Goal: Task Accomplishment & Management: Use online tool/utility

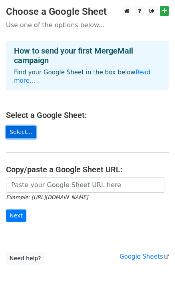
click at [17, 126] on link "Select..." at bounding box center [21, 132] width 30 height 12
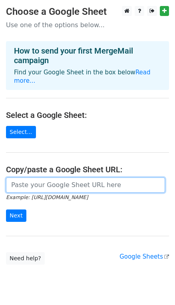
click at [86, 177] on input "url" at bounding box center [85, 184] width 159 height 15
paste input "https://docs.google.com/spreadsheets/d/1aW9YYUKevX_B7i3sVuJZE7Uvg7S5E5bs2DSa4XP…"
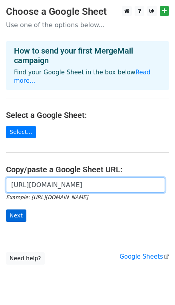
type input "https://docs.google.com/spreadsheets/d/1aW9YYUKevX_B7i3sVuJZE7Uvg7S5E5bs2DSa4XP…"
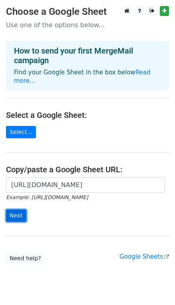
scroll to position [0, 0]
click at [15, 209] on input "Next" at bounding box center [16, 215] width 20 height 12
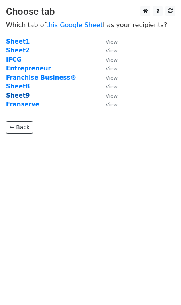
click at [17, 93] on strong "Sheet9" at bounding box center [18, 95] width 24 height 7
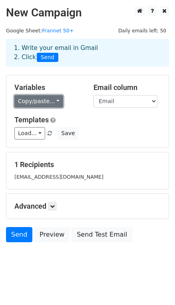
click at [40, 98] on link "Copy/paste..." at bounding box center [38, 101] width 49 height 12
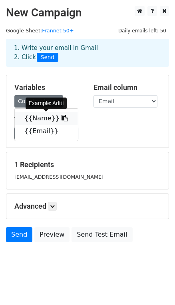
click at [40, 118] on link "{{Name}}" at bounding box center [46, 118] width 63 height 13
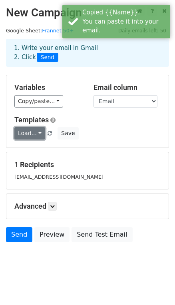
click at [26, 131] on link "Load..." at bounding box center [29, 133] width 31 height 12
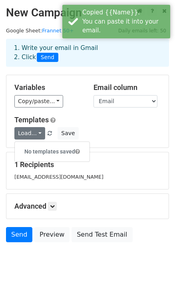
click at [124, 138] on div "Load... No templates saved Save" at bounding box center [87, 133] width 158 height 12
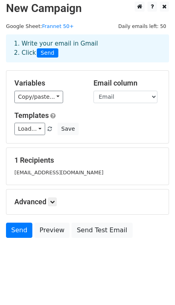
scroll to position [5, 0]
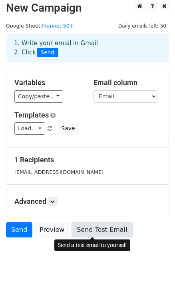
click at [95, 229] on link "Send Test Email" at bounding box center [101, 229] width 61 height 15
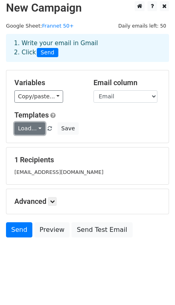
click at [31, 129] on link "Load..." at bounding box center [29, 128] width 31 height 12
click at [37, 145] on h6 "No templates saved" at bounding box center [52, 146] width 75 height 13
click at [74, 43] on div "1. Write your email in Gmail 2. Click Send" at bounding box center [87, 48] width 159 height 18
click at [50, 198] on link at bounding box center [52, 201] width 9 height 9
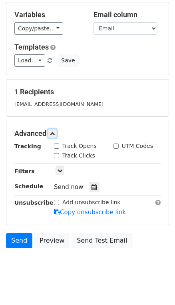
scroll to position [83, 0]
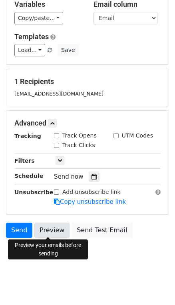
click at [57, 232] on link "Preview" at bounding box center [51, 229] width 35 height 15
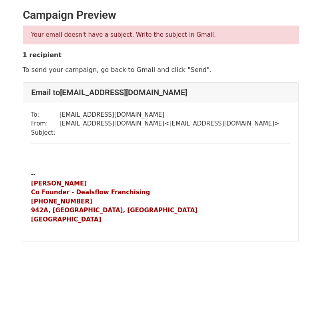
click at [55, 157] on div at bounding box center [160, 156] width 259 height 9
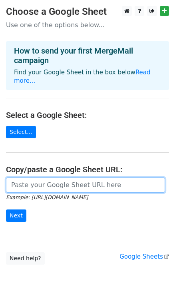
click at [67, 179] on input "url" at bounding box center [85, 184] width 159 height 15
paste input "https://docs.google.com/spreadsheets/d/1aW9YYUKevX_B7i3sVuJZE7Uvg7S5E5bs2DSa4XP…"
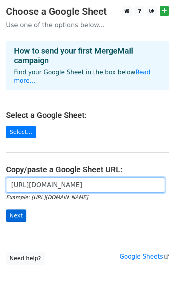
type input "https://docs.google.com/spreadsheets/d/1aW9YYUKevX_B7i3sVuJZE7Uvg7S5E5bs2DSa4XP…"
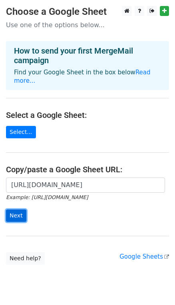
scroll to position [0, 0]
click at [16, 209] on input "Next" at bounding box center [16, 215] width 20 height 12
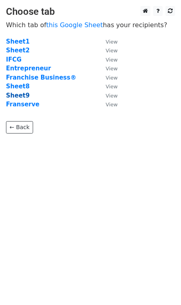
click at [18, 94] on strong "Sheet9" at bounding box center [18, 95] width 24 height 7
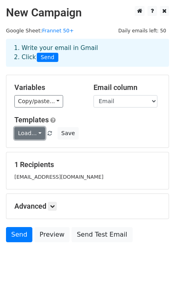
click at [35, 137] on link "Load..." at bounding box center [29, 133] width 31 height 12
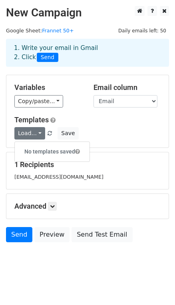
click at [125, 127] on div "Load... No templates saved Save" at bounding box center [87, 133] width 158 height 12
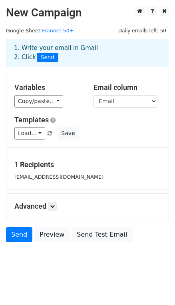
scroll to position [5, 0]
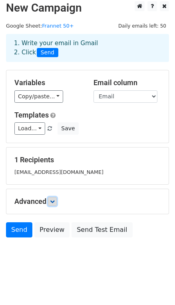
click at [54, 200] on icon at bounding box center [52, 201] width 5 height 5
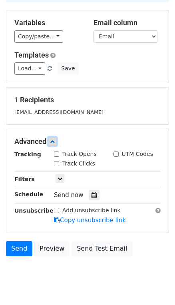
scroll to position [68, 0]
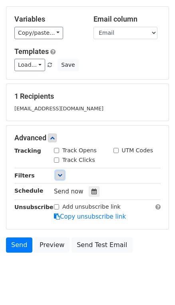
click at [58, 172] on icon at bounding box center [59, 174] width 5 height 5
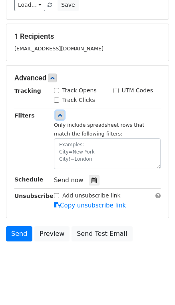
scroll to position [132, 0]
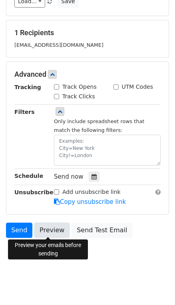
click at [55, 229] on link "Preview" at bounding box center [51, 229] width 35 height 15
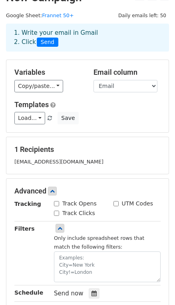
scroll to position [0, 0]
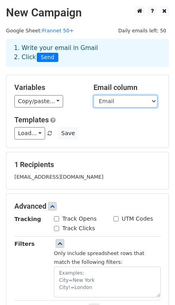
click at [129, 99] on select "Name Email" at bounding box center [125, 101] width 64 height 12
click at [93, 95] on select "Name Email" at bounding box center [125, 101] width 64 height 12
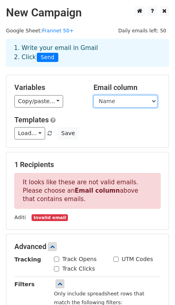
click at [141, 99] on select "Name Email" at bounding box center [125, 101] width 64 height 12
select select "Email"
click at [93, 95] on select "Name Email" at bounding box center [125, 101] width 64 height 12
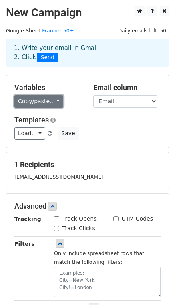
click at [50, 102] on link "Copy/paste..." at bounding box center [38, 101] width 49 height 12
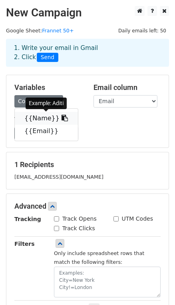
click at [43, 118] on link "{{Name}}" at bounding box center [46, 118] width 63 height 13
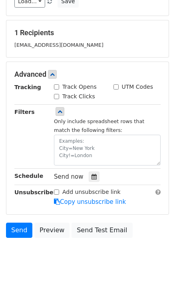
scroll to position [132, 0]
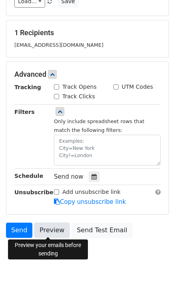
click at [45, 227] on link "Preview" at bounding box center [51, 229] width 35 height 15
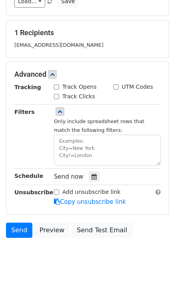
click at [147, 250] on body "New Campaign Daily emails left: 50 Google Sheet: Frannet 50+ 1. Write your emai…" at bounding box center [87, 73] width 175 height 399
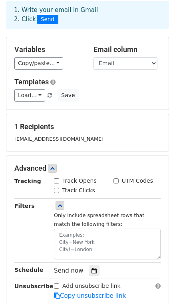
scroll to position [25, 0]
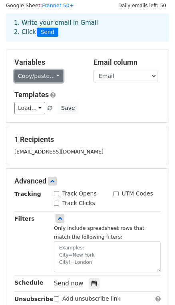
click at [50, 77] on link "Copy/paste..." at bounding box center [38, 76] width 49 height 12
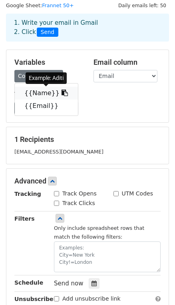
click at [61, 94] on icon at bounding box center [64, 92] width 6 height 6
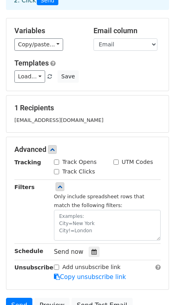
scroll to position [56, 0]
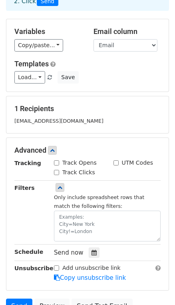
click at [54, 125] on div "1 Recipients aditi@dealsflowfranchising.com" at bounding box center [87, 114] width 162 height 37
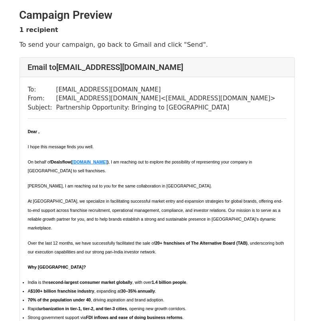
click at [36, 132] on span "Dear ," at bounding box center [34, 131] width 12 height 5
click at [39, 131] on span "Dear ," at bounding box center [34, 131] width 12 height 5
click at [175, 117] on div "To: aditi@dealsflowfranchising.com From: aditi@dealsflowfranchising.com < aditi…" at bounding box center [157, 306] width 275 height 459
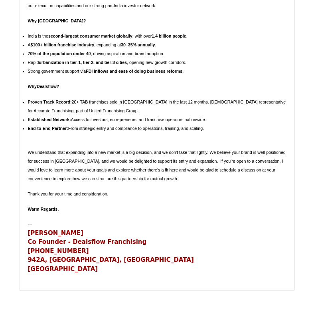
scroll to position [279, 0]
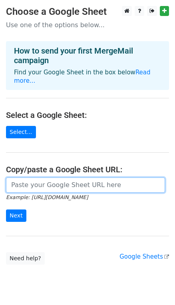
click at [72, 177] on input "url" at bounding box center [85, 184] width 159 height 15
type input "https://docs.google.com/spreadsheets/d/1aW9YYUKevX_B7i3sVuJZE7Uvg7S5E5bs2DSa4XP…"
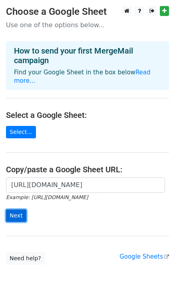
click at [15, 209] on input "Next" at bounding box center [16, 215] width 20 height 12
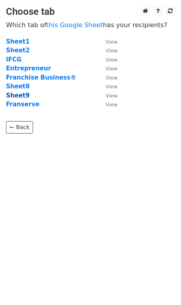
click at [17, 94] on strong "Sheet9" at bounding box center [18, 95] width 24 height 7
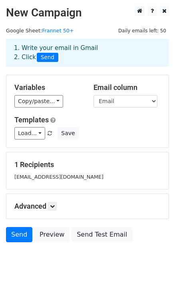
click at [77, 48] on div "1. Write your email in Gmail 2. Click Send" at bounding box center [87, 53] width 159 height 18
click at [36, 135] on link "Load..." at bounding box center [29, 133] width 31 height 12
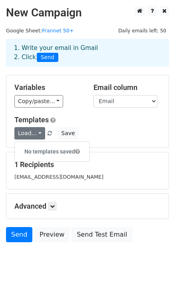
click at [49, 153] on h6 "No templates saved" at bounding box center [52, 151] width 75 height 13
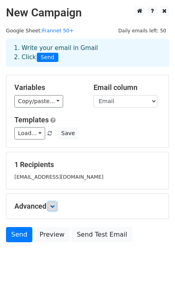
click at [55, 204] on icon at bounding box center [52, 206] width 5 height 5
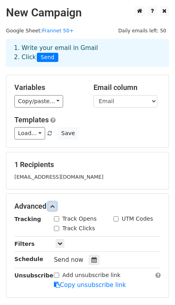
click at [55, 204] on icon at bounding box center [52, 206] width 5 height 5
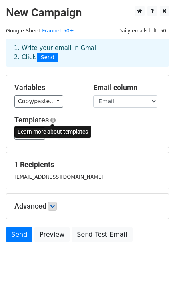
click at [51, 118] on span at bounding box center [52, 120] width 5 height 6
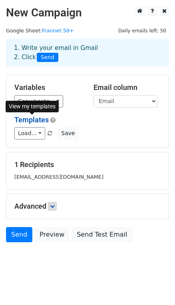
click at [35, 119] on link "Templates" at bounding box center [31, 119] width 34 height 8
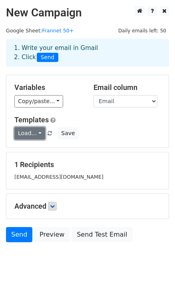
click at [35, 133] on link "Load..." at bounding box center [29, 133] width 31 height 12
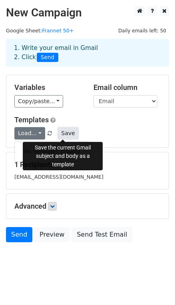
click at [63, 136] on button "Save" at bounding box center [67, 133] width 21 height 12
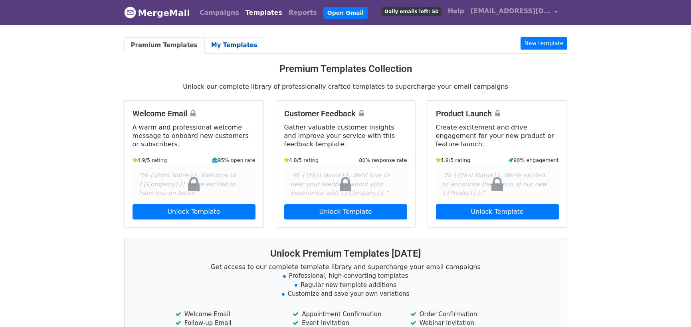
click at [220, 39] on link "My Templates" at bounding box center [234, 45] width 60 height 16
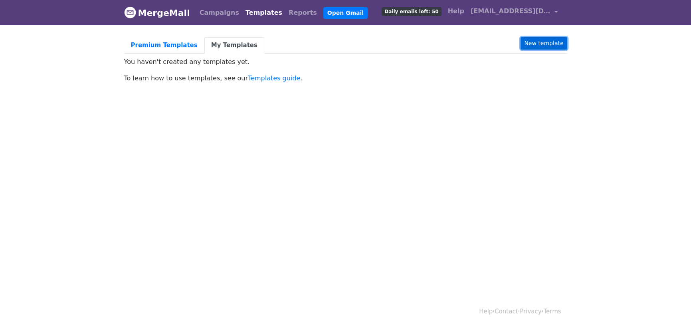
click at [550, 39] on link "New template" at bounding box center [544, 43] width 46 height 12
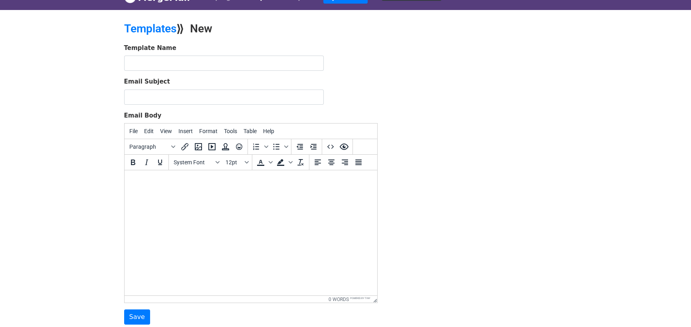
scroll to position [4, 0]
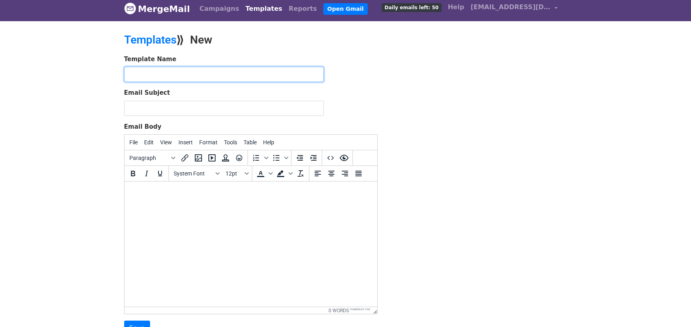
click at [219, 75] on input "text" at bounding box center [224, 74] width 200 height 15
type input "Reaching Franchisee - Dealsflow Business Broking"
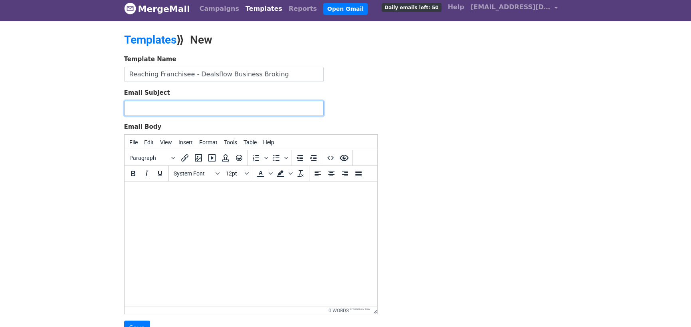
click at [179, 111] on input "Email Subject" at bounding box center [224, 108] width 200 height 15
paste input "Partnership Opportunity: Bringing to [GEOGRAPHIC_DATA]"
click at [224, 109] on input "Partnership Opportunity: Bringing to [GEOGRAPHIC_DATA]" at bounding box center [224, 108] width 200 height 15
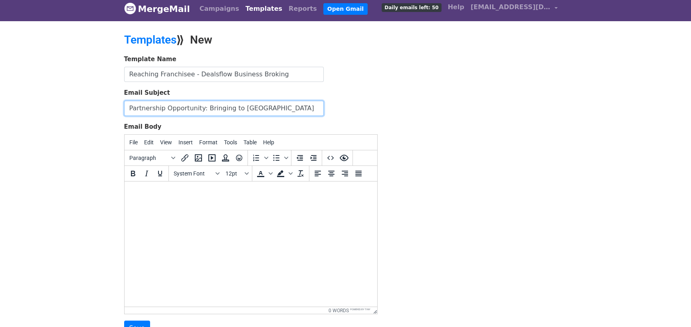
type input "Partnership Opportunity: Bringing to [GEOGRAPHIC_DATA]"
drag, startPoint x: 224, startPoint y: 109, endPoint x: 370, endPoint y: 86, distance: 147.5
click at [370, 86] on form "Template Name Reaching Franchisee - Dealsflow Business Broking Email Subject Pa…" at bounding box center [251, 195] width 254 height 281
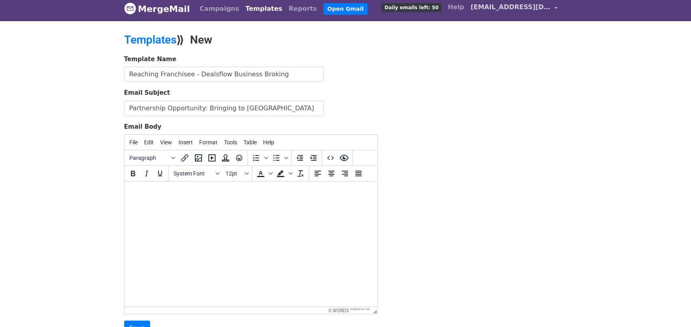
click at [528, 6] on span "[EMAIL_ADDRESS][DOMAIN_NAME]" at bounding box center [511, 7] width 80 height 10
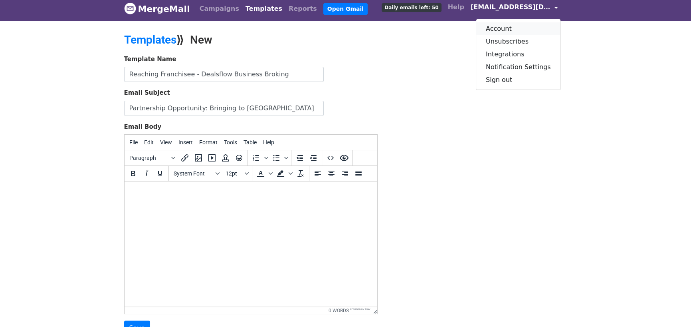
click at [513, 27] on link "Account" at bounding box center [518, 28] width 84 height 13
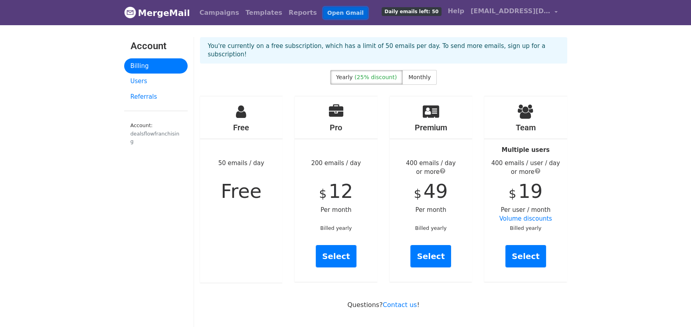
click at [327, 11] on link "Open Gmail" at bounding box center [345, 13] width 44 height 12
click at [242, 11] on link "Templates" at bounding box center [263, 13] width 43 height 16
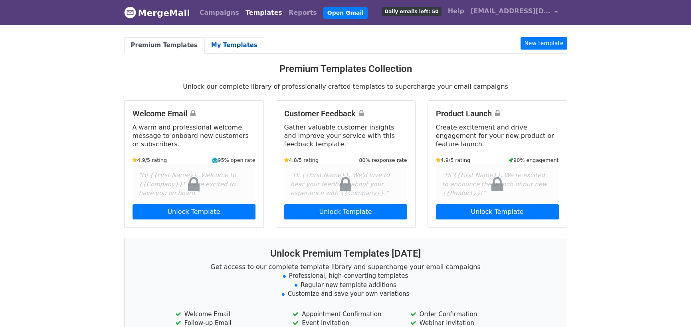
click at [223, 47] on link "My Templates" at bounding box center [234, 45] width 60 height 16
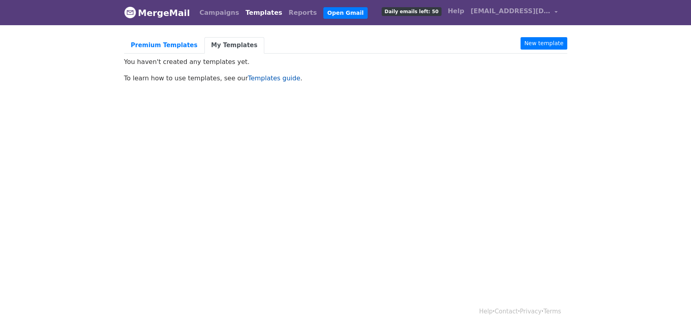
click at [252, 76] on link "Templates guide" at bounding box center [274, 78] width 52 height 8
click at [549, 38] on link "New template" at bounding box center [544, 43] width 46 height 12
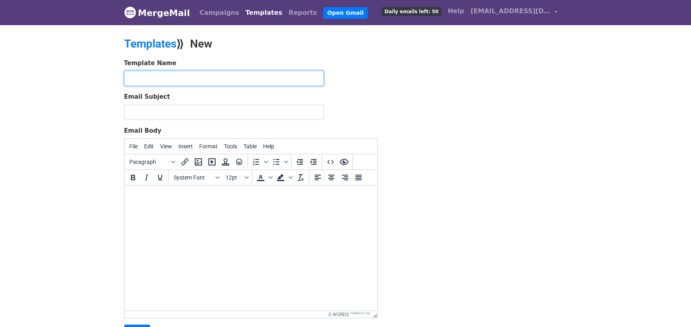
click at [268, 81] on input "text" at bounding box center [224, 78] width 200 height 15
click at [268, 81] on input "Reaching Franchisee - Dealsflow Business" at bounding box center [224, 78] width 200 height 15
type input "Reaching Franchisee - Dealsflow Business Broking"
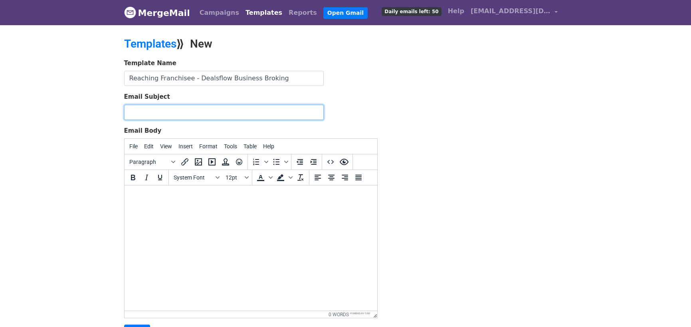
click at [195, 117] on input "Email Subject" at bounding box center [224, 112] width 200 height 15
paste input "Partnership Opportunity: Bringing to India"
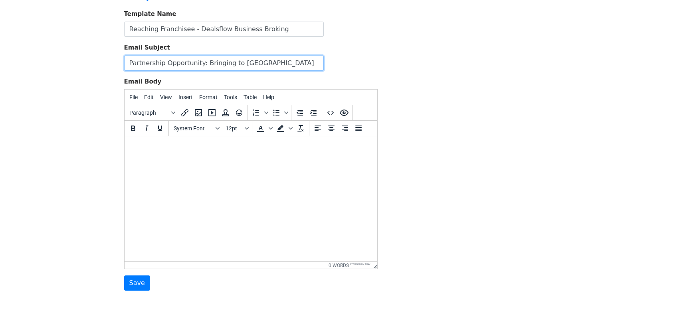
scroll to position [50, 0]
type input "Partnership Opportunity: Bringing to India"
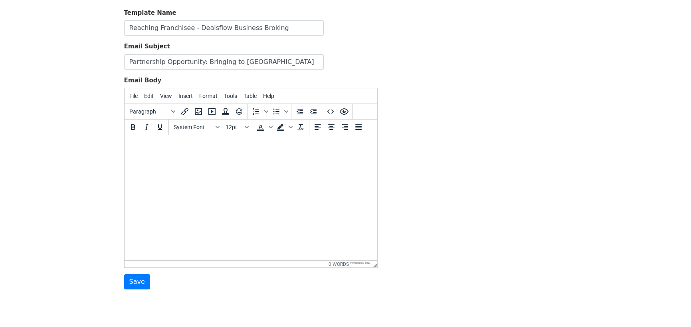
click at [157, 154] on html at bounding box center [250, 146] width 253 height 22
paste body
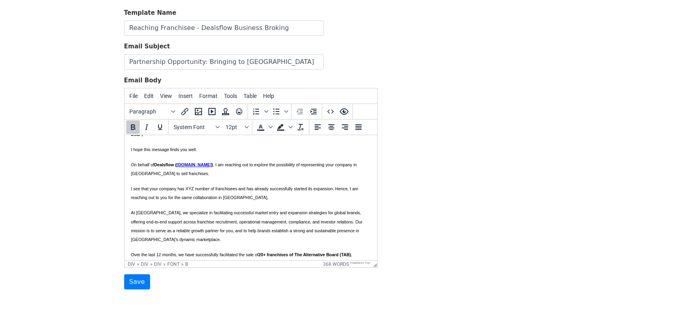
scroll to position [0, 0]
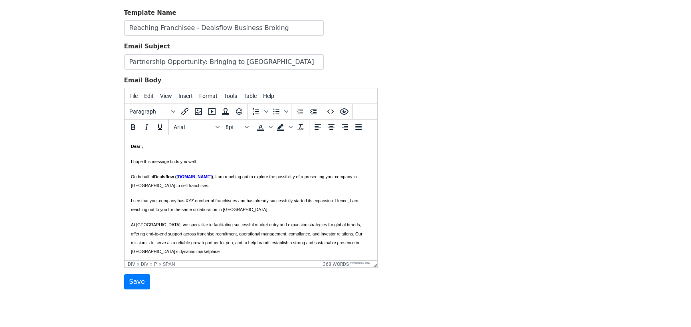
click at [130, 200] on html "Dear , I hope this message finds you well. On behalf of Dealsflow ( www.dealsfl…" at bounding box center [250, 331] width 253 height 393
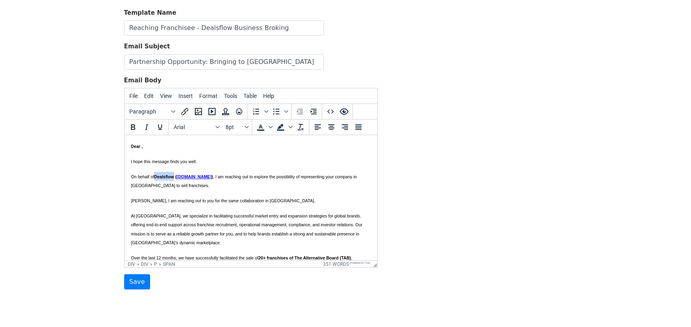
drag, startPoint x: 174, startPoint y: 177, endPoint x: 153, endPoint y: 175, distance: 21.2
click at [153, 175] on p "On behalf of Dealsflow ( www.dealsflow.co.in ) , I am reaching out to explore t…" at bounding box center [251, 181] width 240 height 18
drag, startPoint x: 42, startPoint y: 41, endPoint x: 392, endPoint y: 43, distance: 350.5
click at [392, 43] on div "Template Name Reaching Franchisee - Dealsflow Business Broking Email Subject Pa…" at bounding box center [345, 148] width 455 height 281
click at [140, 146] on span "Dear ," at bounding box center [137, 146] width 12 height 5
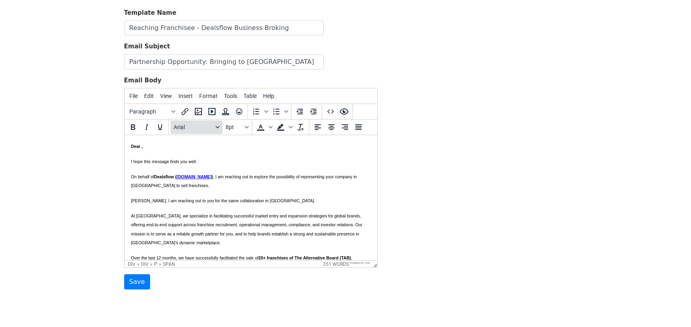
click at [216, 125] on icon "Fonts" at bounding box center [218, 127] width 4 height 4
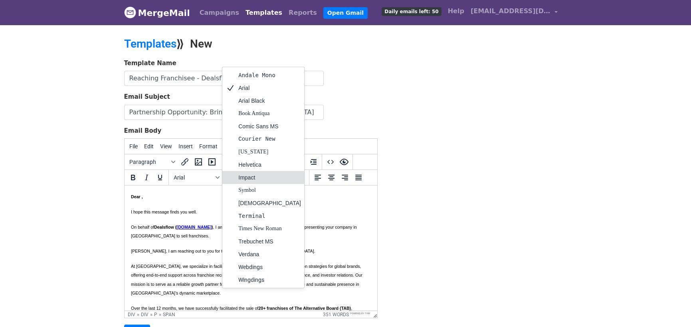
scroll to position [77, 0]
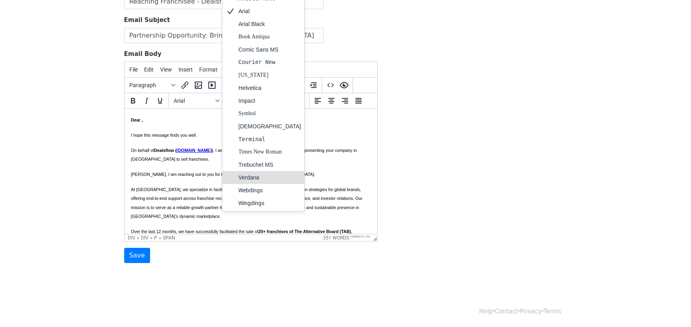
click at [255, 173] on div "Verdana" at bounding box center [269, 177] width 63 height 10
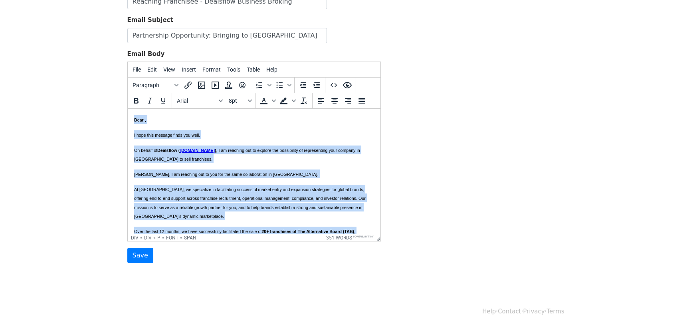
scroll to position [6, 0]
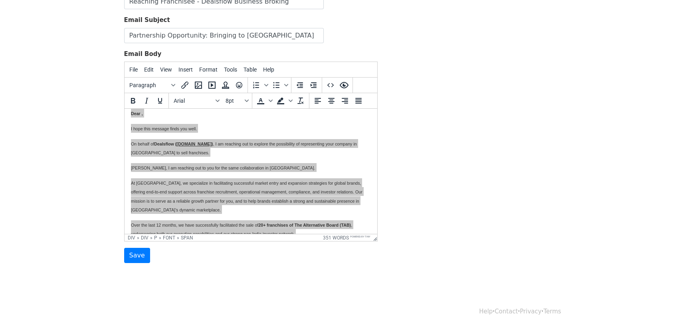
click at [417, 166] on div "Template Name Reaching Franchisee - Dealsflow Business Broking Email Subject Pa…" at bounding box center [345, 122] width 455 height 281
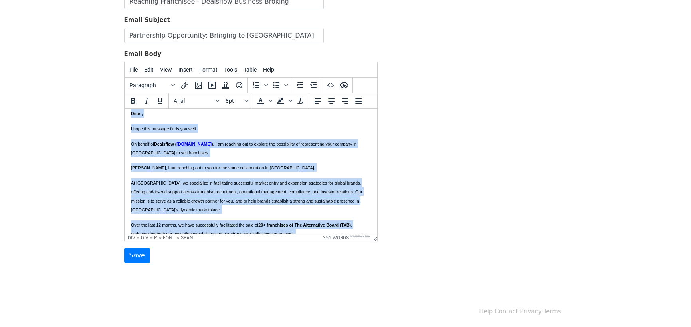
click at [140, 114] on span "Dear ," at bounding box center [137, 113] width 12 height 5
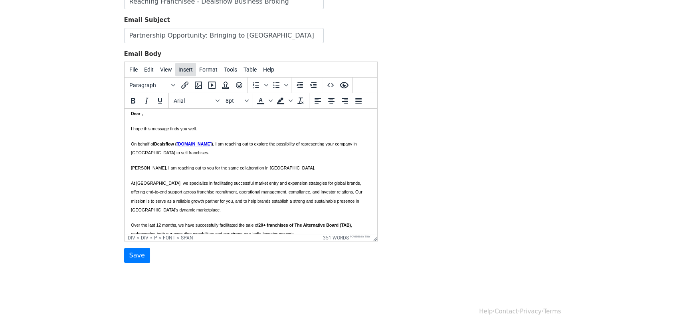
click at [186, 68] on span "Insert" at bounding box center [185, 69] width 14 height 6
click at [91, 133] on body "MergeMail Campaigns Templates Reports Open Gmail Daily emails left: 50 Help dea…" at bounding box center [345, 108] width 691 height 371
click at [147, 64] on button "Edit" at bounding box center [149, 70] width 16 height 14
click at [135, 69] on span "File" at bounding box center [133, 69] width 8 height 6
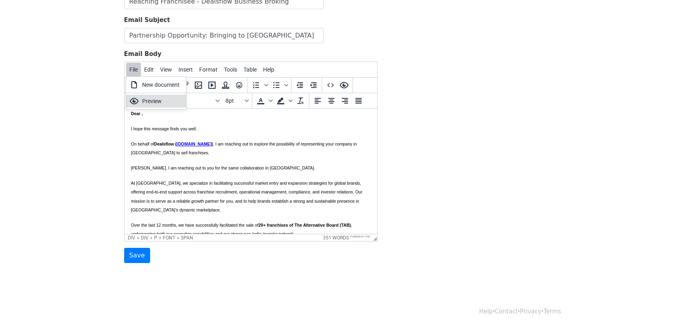
click at [141, 100] on div "Preview" at bounding box center [156, 101] width 60 height 13
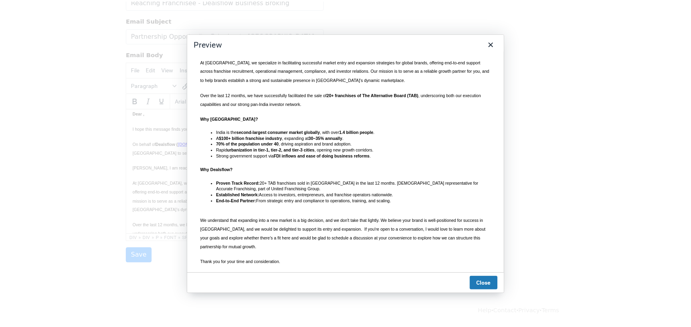
scroll to position [162, 0]
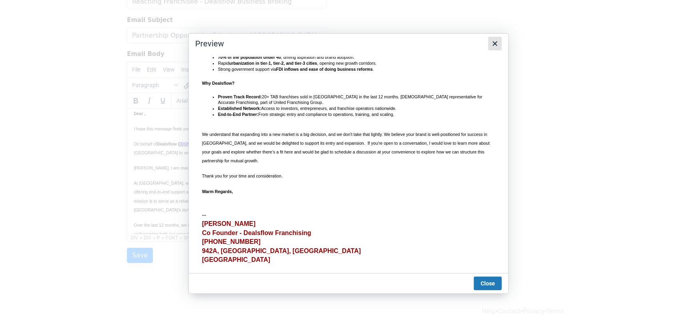
click at [495, 46] on icon "Close" at bounding box center [495, 44] width 10 height 10
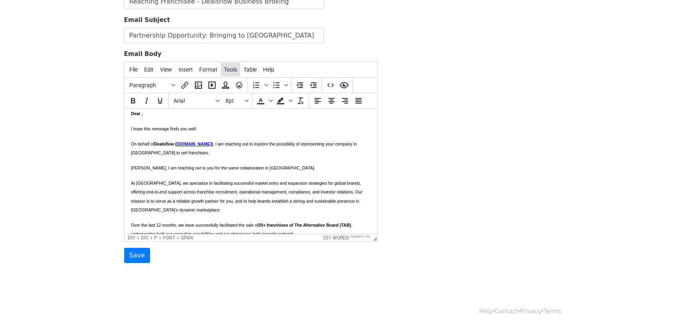
click at [224, 66] on span "Tools" at bounding box center [230, 69] width 13 height 6
click at [140, 258] on input "Save" at bounding box center [137, 255] width 26 height 15
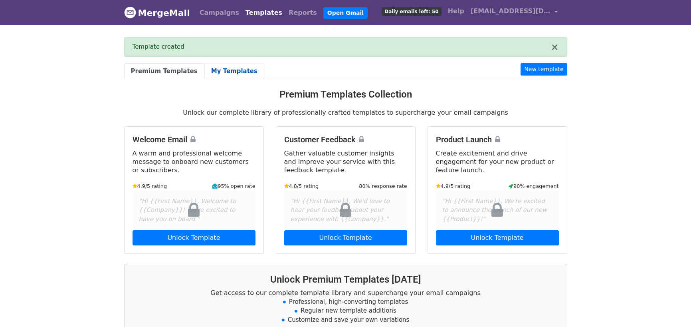
click at [224, 71] on link "My Templates" at bounding box center [234, 71] width 60 height 16
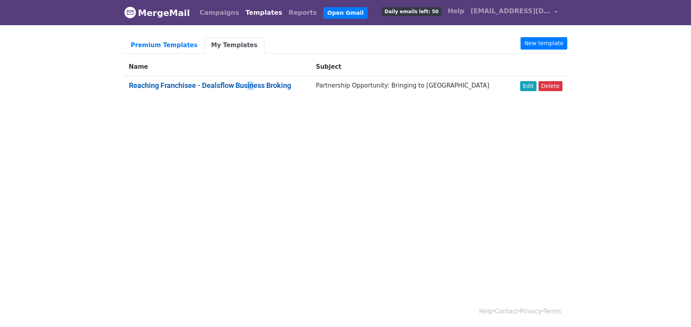
drag, startPoint x: 254, startPoint y: 89, endPoint x: 248, endPoint y: 86, distance: 7.1
click at [248, 86] on td "Reaching Franchisee - Dealsflow Business Broking" at bounding box center [217, 87] width 187 height 22
click at [248, 86] on link "Reaching Franchisee - Dealsflow Business Broking" at bounding box center [210, 85] width 162 height 8
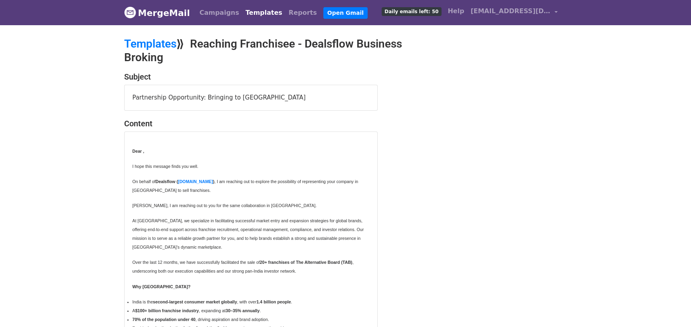
click at [156, 181] on span "Dealsflow (" at bounding box center [167, 181] width 22 height 5
click at [158, 182] on span "Dealsflow (" at bounding box center [167, 181] width 22 height 5
click at [246, 12] on link "Templates" at bounding box center [263, 13] width 43 height 16
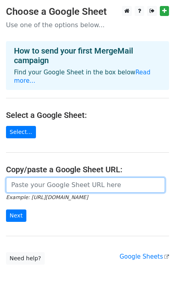
click at [46, 177] on input "url" at bounding box center [85, 184] width 159 height 15
type input "https://docs.google.com/spreadsheets/d/1aW9YYUKevX_B7i3sVuJZE7Uvg7S5E5bs2DSa4XP…"
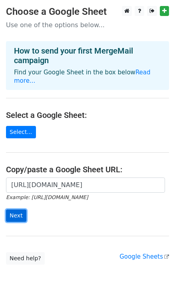
click at [19, 209] on input "Next" at bounding box center [16, 215] width 20 height 12
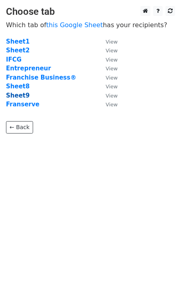
click at [12, 95] on strong "Sheet9" at bounding box center [18, 95] width 24 height 7
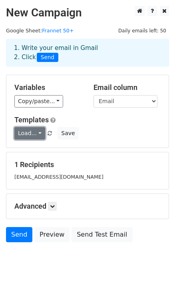
click at [37, 132] on link "Load..." at bounding box center [29, 133] width 31 height 12
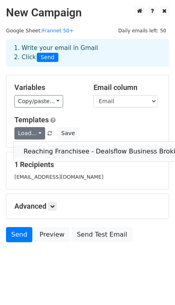
click at [60, 153] on link "Reaching Franchisee - Dealsflow Business Broking" at bounding box center [103, 151] width 179 height 13
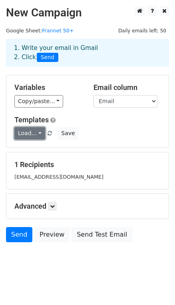
click at [32, 131] on link "Load..." at bounding box center [29, 133] width 31 height 12
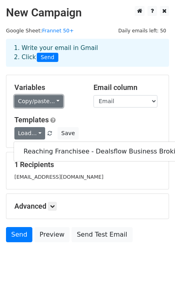
click at [46, 101] on link "Copy/paste..." at bounding box center [38, 101] width 49 height 12
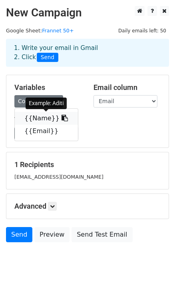
click at [44, 119] on link "{{Name}}" at bounding box center [46, 118] width 63 height 13
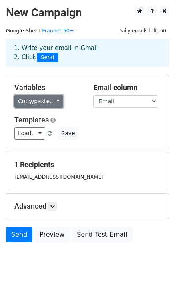
click at [47, 103] on link "Copy/paste..." at bounding box center [38, 101] width 49 height 12
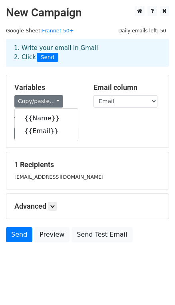
click at [102, 6] on h2 "New Campaign" at bounding box center [87, 13] width 163 height 14
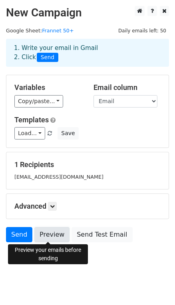
click at [49, 236] on link "Preview" at bounding box center [51, 234] width 35 height 15
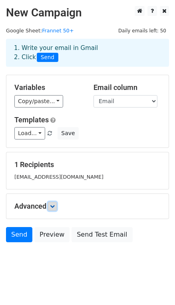
click at [51, 204] on link at bounding box center [52, 206] width 9 height 9
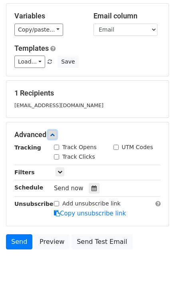
scroll to position [83, 0]
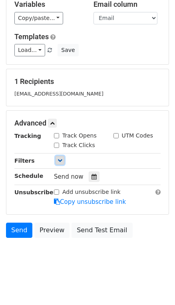
click at [56, 160] on link at bounding box center [59, 160] width 9 height 9
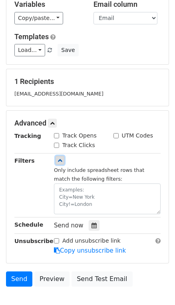
click at [56, 160] on link at bounding box center [59, 160] width 9 height 9
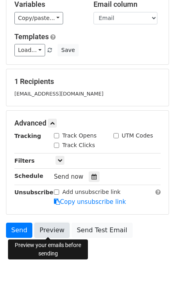
click at [54, 228] on link "Preview" at bounding box center [51, 229] width 35 height 15
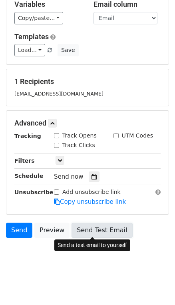
click at [87, 230] on link "Send Test Email" at bounding box center [101, 229] width 61 height 15
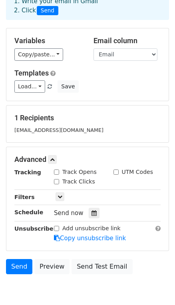
scroll to position [36, 0]
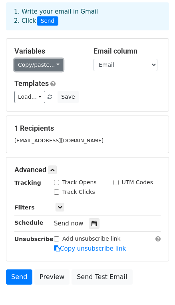
click at [50, 63] on link "Copy/paste..." at bounding box center [38, 65] width 49 height 12
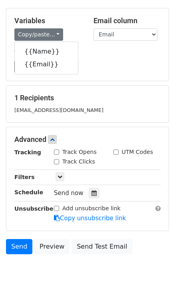
scroll to position [83, 0]
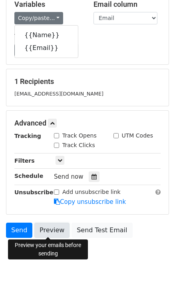
click at [48, 227] on link "Preview" at bounding box center [51, 229] width 35 height 15
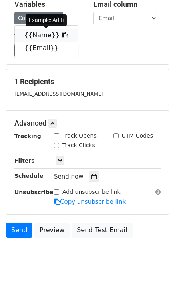
click at [41, 36] on link "{{Name}}" at bounding box center [46, 35] width 63 height 13
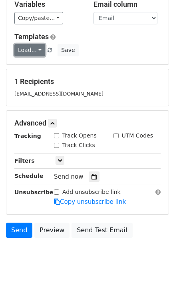
click at [38, 46] on link "Load..." at bounding box center [29, 50] width 31 height 12
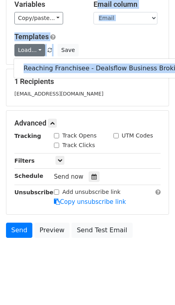
drag, startPoint x: 89, startPoint y: 50, endPoint x: 63, endPoint y: 23, distance: 37.5
click at [63, 23] on div "Variables Copy/paste... {{Name}} {{Email}} Email column Name Email Templates Lo…" at bounding box center [87, 28] width 162 height 72
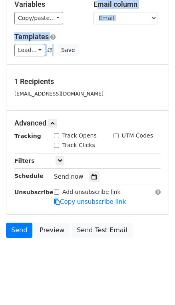
click at [72, 33] on h5 "Templates" at bounding box center [87, 36] width 146 height 9
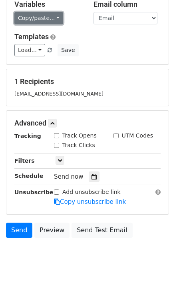
click at [52, 21] on link "Copy/paste..." at bounding box center [38, 18] width 49 height 12
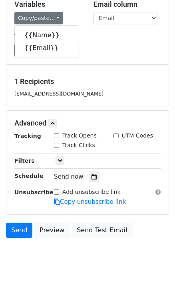
click at [91, 39] on h5 "Templates" at bounding box center [87, 36] width 146 height 9
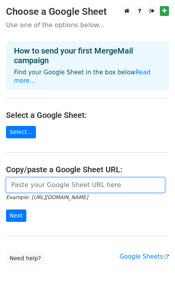
click at [32, 180] on input "url" at bounding box center [85, 184] width 159 height 15
type input "[URL][DOMAIN_NAME]"
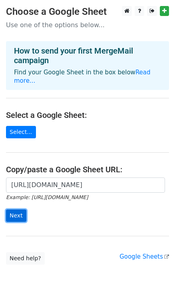
click at [12, 209] on input "Next" at bounding box center [16, 215] width 20 height 12
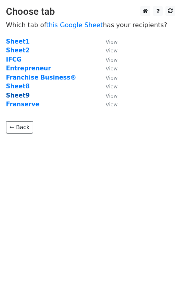
click at [16, 92] on strong "Sheet9" at bounding box center [18, 95] width 24 height 7
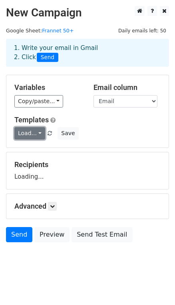
click at [34, 130] on link "Load..." at bounding box center [29, 133] width 31 height 12
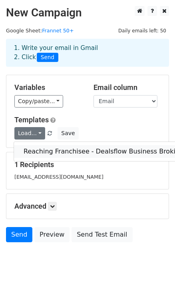
click at [48, 151] on link "Reaching Franchisee - Dealsflow Business Broking" at bounding box center [103, 151] width 179 height 13
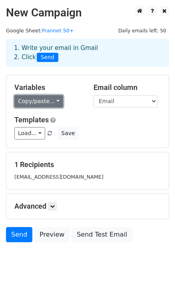
click at [50, 102] on link "Copy/paste..." at bounding box center [38, 101] width 49 height 12
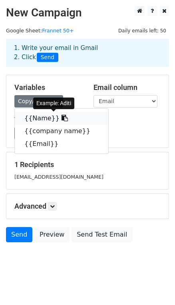
click at [37, 118] on link "{{Name}}" at bounding box center [61, 118] width 93 height 13
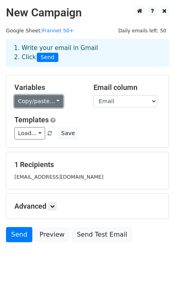
click at [44, 104] on link "Copy/paste..." at bounding box center [38, 101] width 49 height 12
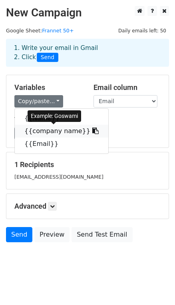
click at [44, 130] on link "{{company name}}" at bounding box center [61, 131] width 93 height 13
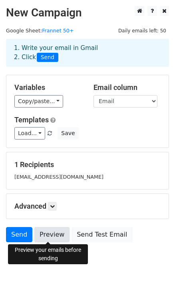
click at [52, 234] on link "Preview" at bounding box center [51, 234] width 35 height 15
click at [56, 235] on link "Preview" at bounding box center [51, 234] width 35 height 15
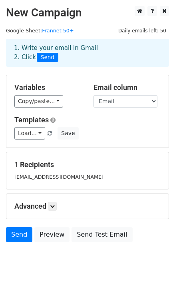
click at [62, 271] on body "New Campaign Daily emails left: 50 Google Sheet: Frannet 50+ 1. Write your emai…" at bounding box center [87, 142] width 175 height 272
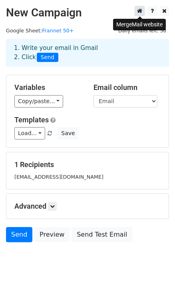
click at [139, 11] on icon at bounding box center [139, 11] width 5 height 6
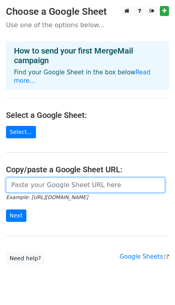
click at [44, 179] on input "url" at bounding box center [85, 184] width 159 height 15
type input "https://docs.google.com/spreadsheets/d/1aW9YYUKevX_B7i3sVuJZE7Uvg7S5E5bs2DSa4XP…"
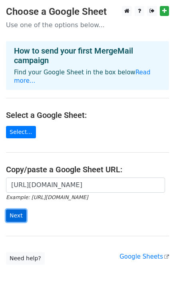
click at [10, 209] on input "Next" at bounding box center [16, 215] width 20 height 12
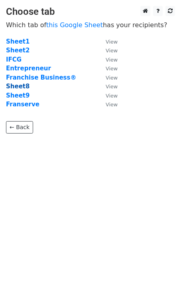
click at [20, 87] on strong "Sheet8" at bounding box center [18, 86] width 24 height 7
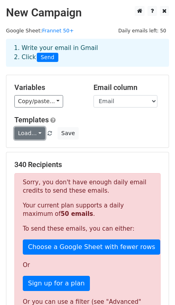
click at [35, 135] on link "Load..." at bounding box center [29, 133] width 31 height 12
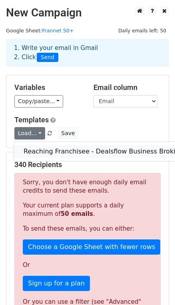
click at [80, 153] on link "Reaching Franchisee - Dealsflow Business Broking" at bounding box center [103, 151] width 179 height 13
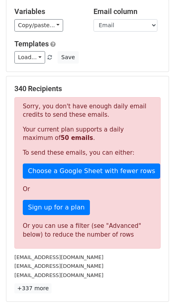
scroll to position [76, 0]
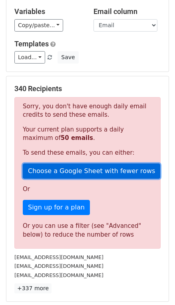
click at [88, 170] on link "Choose a Google Sheet with fewer rows" at bounding box center [91, 170] width 137 height 15
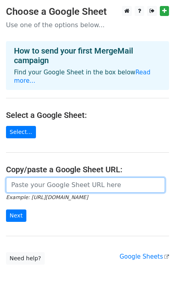
click at [78, 180] on input "url" at bounding box center [85, 184] width 159 height 15
type input "https://docs.google.com/spreadsheets/d/1aW9YYUKevX_B7i3sVuJZE7Uvg7S5E5bs2DSa4XP…"
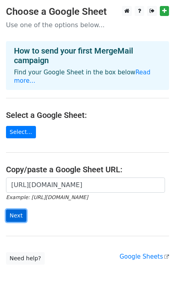
click at [14, 209] on input "Next" at bounding box center [16, 215] width 20 height 12
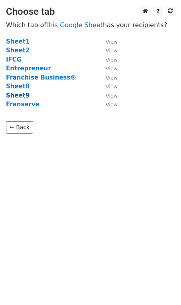
click at [24, 96] on strong "Sheet9" at bounding box center [18, 95] width 24 height 7
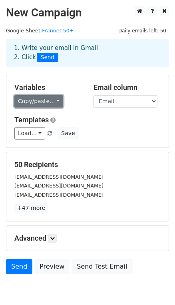
click at [50, 99] on link "Copy/paste..." at bounding box center [38, 101] width 49 height 12
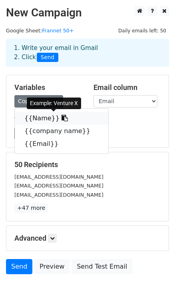
click at [34, 118] on link "{{Name}}" at bounding box center [61, 118] width 93 height 13
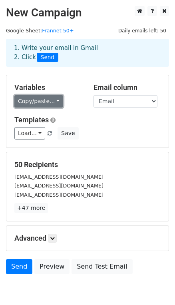
click at [46, 100] on link "Copy/paste..." at bounding box center [38, 101] width 49 height 12
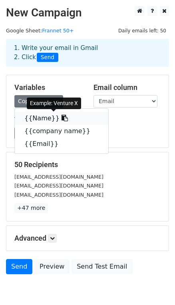
click at [39, 119] on link "{{Name}}" at bounding box center [61, 118] width 93 height 13
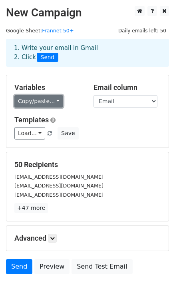
click at [33, 103] on link "Copy/paste..." at bounding box center [38, 101] width 49 height 12
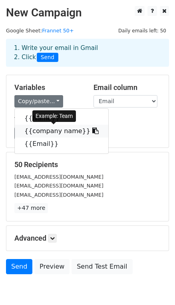
click at [48, 128] on link "{{company name}}" at bounding box center [61, 131] width 93 height 13
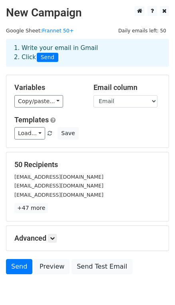
scroll to position [37, 0]
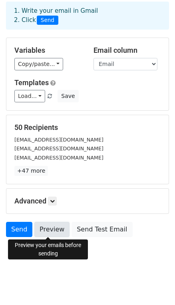
click at [45, 226] on link "Preview" at bounding box center [51, 229] width 35 height 15
click at [48, 229] on link "Preview" at bounding box center [51, 229] width 35 height 15
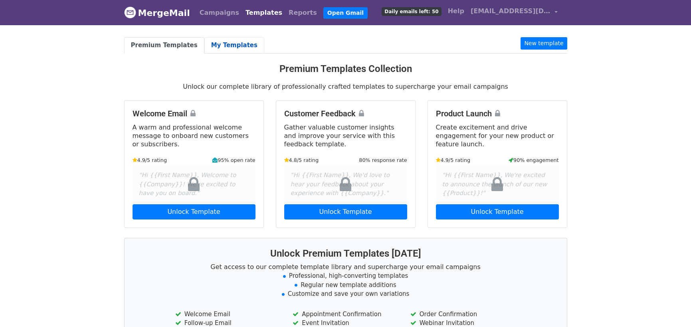
click at [222, 42] on link "My Templates" at bounding box center [234, 45] width 60 height 16
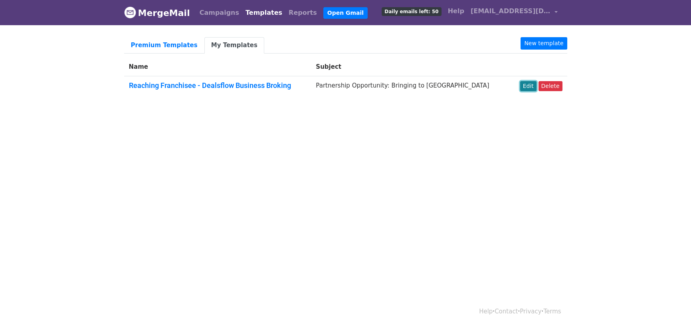
click at [533, 85] on link "Edit" at bounding box center [528, 86] width 16 height 10
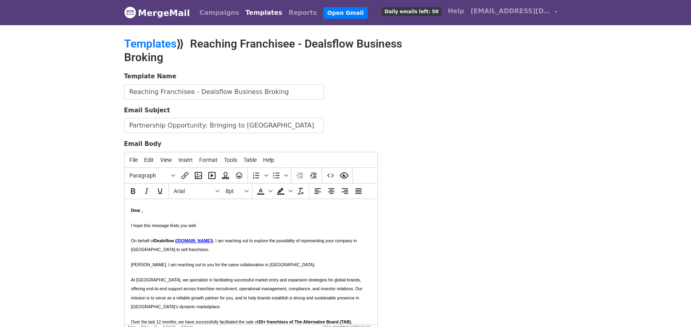
click at [155, 240] on span "Dealsflow (" at bounding box center [165, 240] width 22 height 5
paste body
click at [200, 241] on b "[URL][DOMAIN_NAME]" at bounding box center [177, 240] width 47 height 5
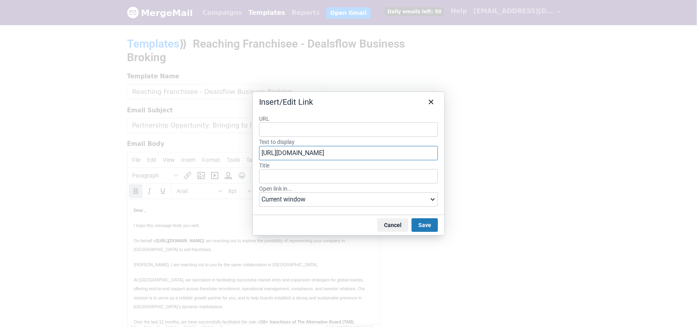
click at [352, 157] on input "[URL][DOMAIN_NAME]" at bounding box center [348, 153] width 179 height 14
click at [289, 130] on input "URL" at bounding box center [348, 129] width 179 height 14
paste input "[URL][DOMAIN_NAME]"
type input "[URL][DOMAIN_NAME]"
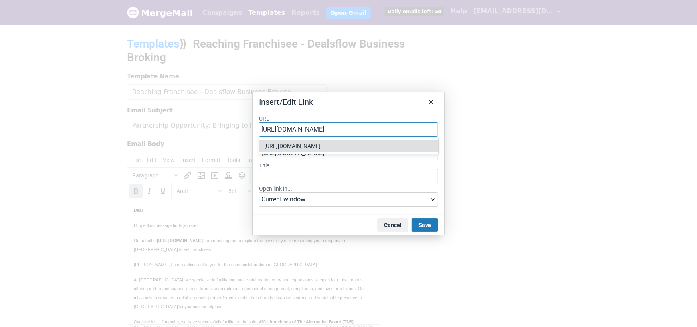
click at [355, 147] on div "https://www.dealsflow.co.in/" at bounding box center [349, 146] width 171 height 10
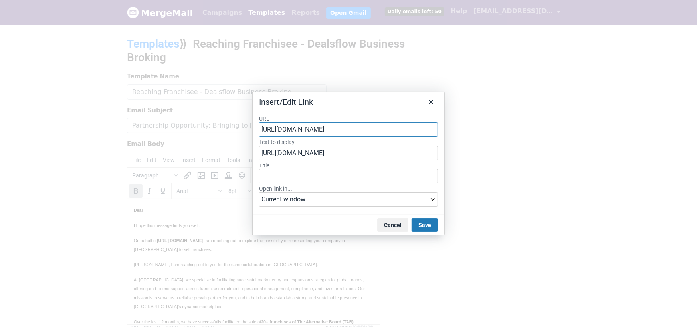
type input "https://www.dealsflow.co.in/"
click at [351, 155] on input "https://www.dealsflow.co.in/" at bounding box center [348, 153] width 179 height 14
type input "Dealsflow"
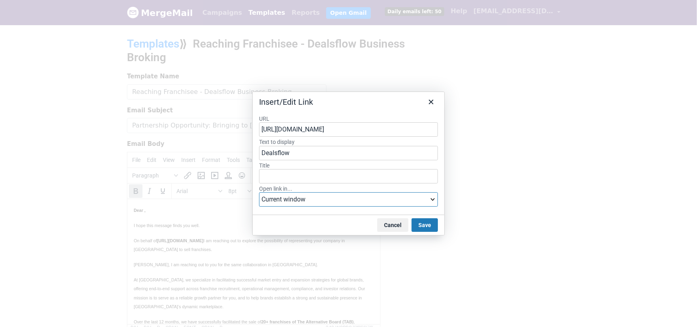
click at [423, 200] on select "Current window New window" at bounding box center [348, 199] width 179 height 14
select select "_blank"
click at [259, 192] on select "Current window New window" at bounding box center [348, 199] width 179 height 14
click at [430, 226] on button "Save" at bounding box center [425, 225] width 26 height 14
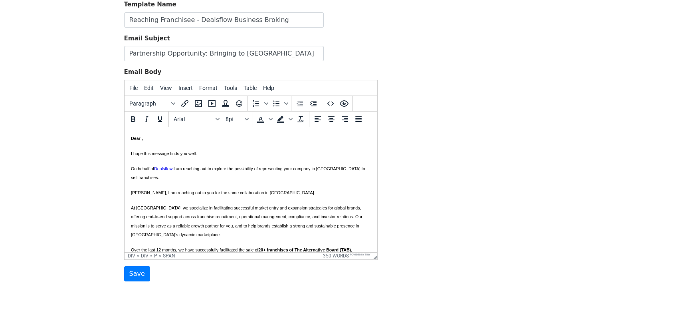
scroll to position [74, 0]
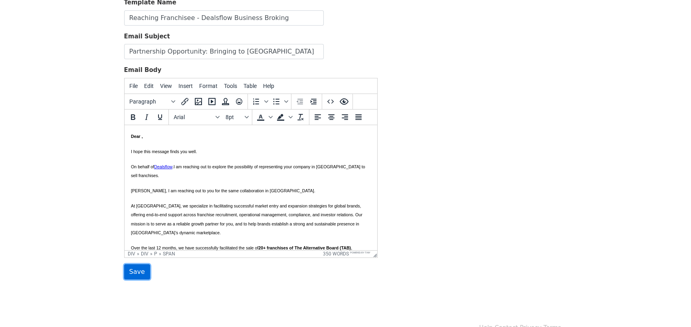
click at [129, 271] on input "Save" at bounding box center [137, 271] width 26 height 15
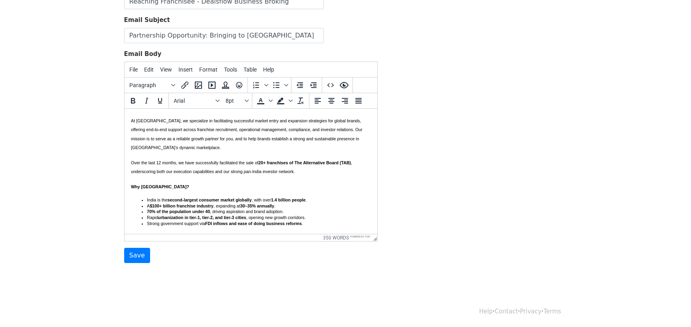
scroll to position [68, 0]
click at [131, 255] on input "Save" at bounding box center [137, 255] width 26 height 15
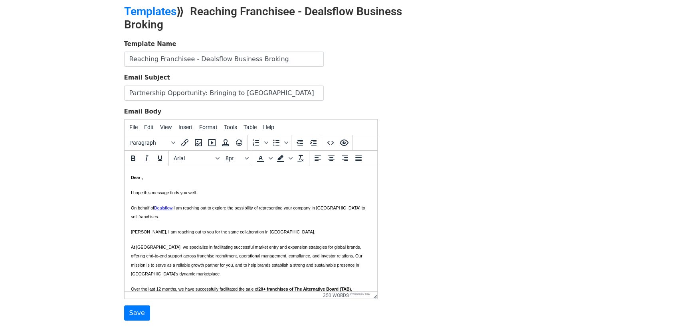
scroll to position [59, 0]
click at [175, 208] on span "I am reaching out to explore the possibility of representing your company in [G…" at bounding box center [248, 212] width 234 height 14
click at [135, 227] on div "Dear , I hope this message finds you well. On behalf of Dealsflow , I am reachi…" at bounding box center [251, 323] width 240 height 303
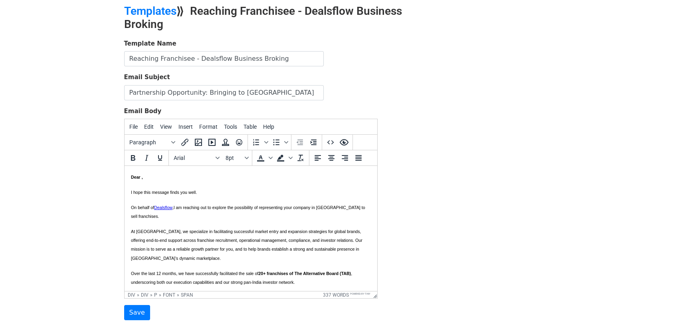
click at [132, 258] on div "Dear , I hope this message finds you well. On behalf of Dealsflow , I am reachi…" at bounding box center [251, 316] width 240 height 288
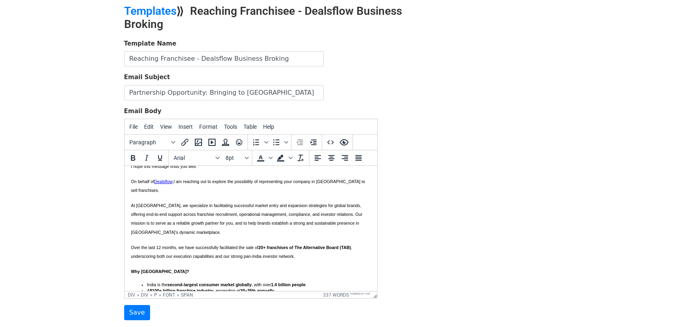
scroll to position [0, 0]
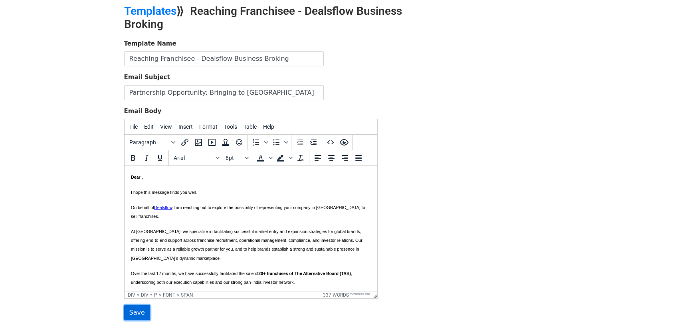
click at [136, 311] on input "Save" at bounding box center [137, 312] width 26 height 15
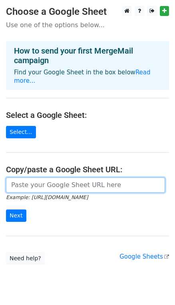
click at [32, 177] on input "url" at bounding box center [85, 184] width 159 height 15
type input "[URL][DOMAIN_NAME]"
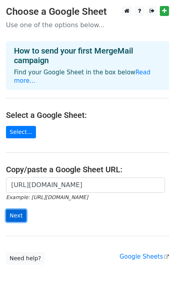
click at [19, 209] on input "Next" at bounding box center [16, 215] width 20 height 12
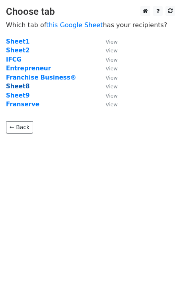
click at [22, 88] on strong "Sheet8" at bounding box center [18, 86] width 24 height 7
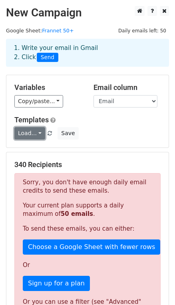
click at [23, 131] on link "Load..." at bounding box center [29, 133] width 31 height 12
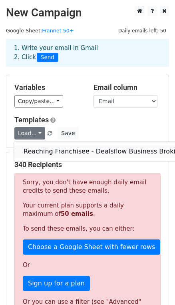
click at [48, 150] on link "Reaching Franchisee - Dealsflow Business Broking" at bounding box center [103, 151] width 179 height 13
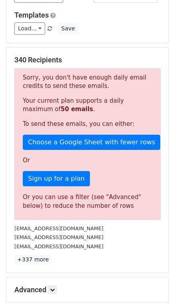
scroll to position [110, 0]
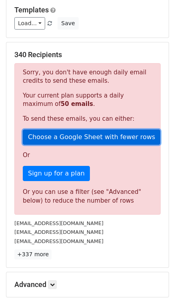
click at [75, 135] on link "Choose a Google Sheet with fewer rows" at bounding box center [91, 136] width 137 height 15
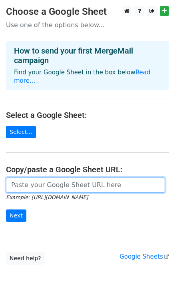
click at [81, 177] on input "url" at bounding box center [85, 184] width 159 height 15
type input "[URL][DOMAIN_NAME]"
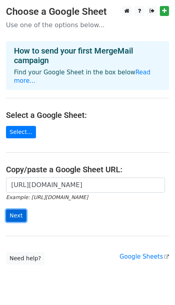
click at [22, 209] on input "Next" at bounding box center [16, 215] width 20 height 12
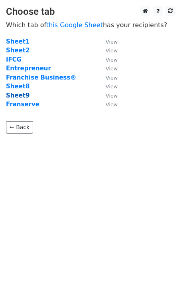
click at [20, 92] on strong "Sheet9" at bounding box center [18, 95] width 24 height 7
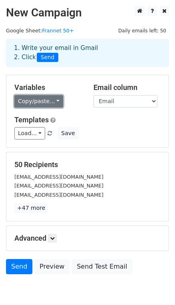
click at [40, 103] on link "Copy/paste..." at bounding box center [38, 101] width 49 height 12
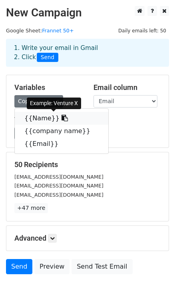
click at [42, 120] on link "{{Name}}" at bounding box center [61, 118] width 93 height 13
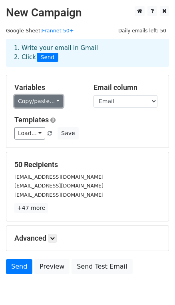
click at [44, 99] on link "Copy/paste..." at bounding box center [38, 101] width 49 height 12
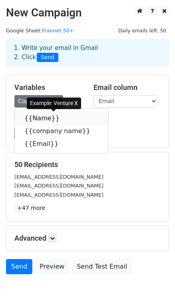
click at [38, 117] on link "{{Name}}" at bounding box center [61, 118] width 93 height 13
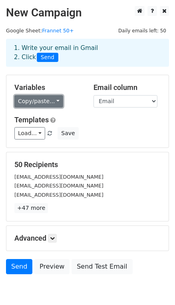
click at [38, 99] on link "Copy/paste..." at bounding box center [38, 101] width 49 height 12
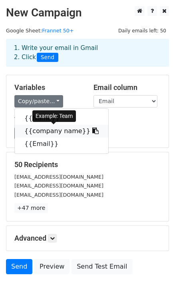
click at [42, 133] on link "{{company name}}" at bounding box center [61, 131] width 93 height 13
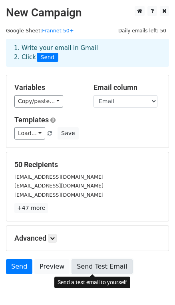
click at [92, 267] on link "Send Test Email" at bounding box center [101, 266] width 61 height 15
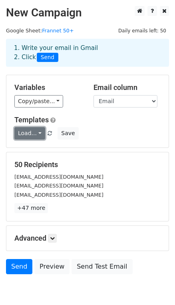
click at [26, 135] on link "Load..." at bounding box center [29, 133] width 31 height 12
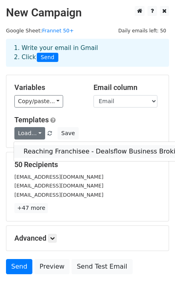
click at [45, 148] on link "Reaching Franchisee - Dealsflow Business Broking" at bounding box center [103, 151] width 179 height 13
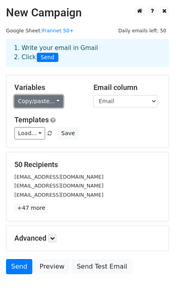
click at [48, 101] on link "Copy/paste..." at bounding box center [38, 101] width 49 height 12
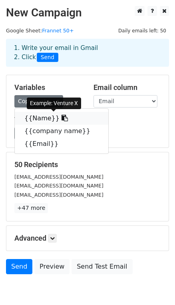
click at [36, 119] on link "{{Name}}" at bounding box center [61, 118] width 93 height 13
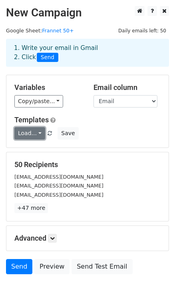
click at [31, 130] on link "Load..." at bounding box center [29, 133] width 31 height 12
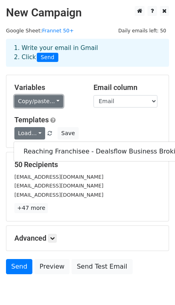
click at [46, 100] on link "Copy/paste..." at bounding box center [38, 101] width 49 height 12
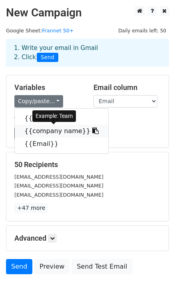
click at [50, 129] on link "{{company name}}" at bounding box center [61, 131] width 93 height 13
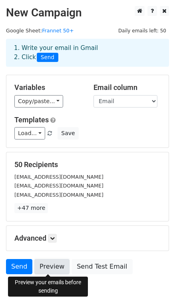
click at [47, 265] on link "Preview" at bounding box center [51, 266] width 35 height 15
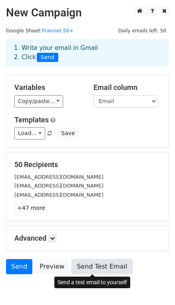
click at [95, 265] on link "Send Test Email" at bounding box center [101, 266] width 61 height 15
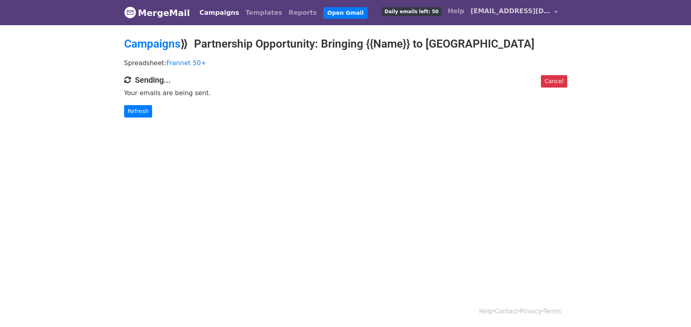
click at [539, 11] on span "[EMAIL_ADDRESS][DOMAIN_NAME]" at bounding box center [511, 11] width 80 height 10
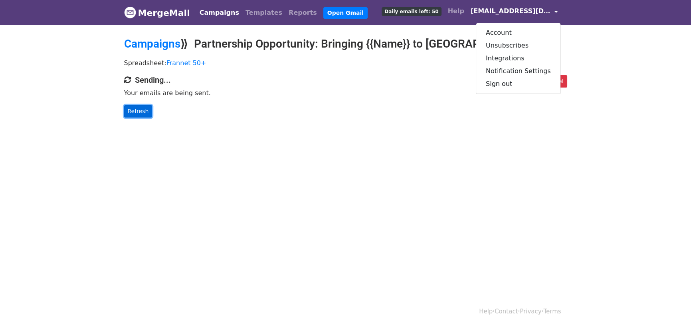
click at [147, 111] on link "Refresh" at bounding box center [138, 111] width 28 height 12
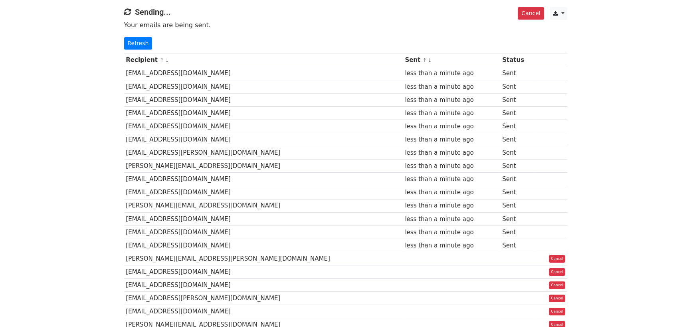
scroll to position [24, 0]
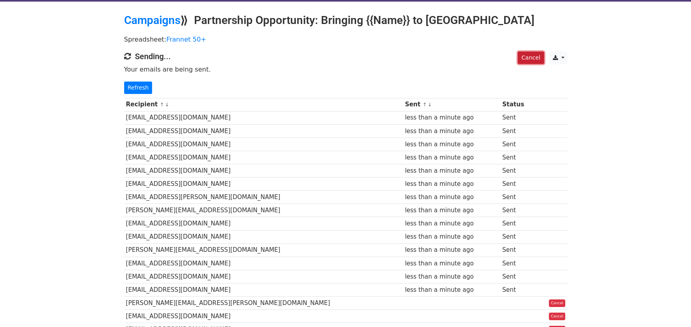
click at [528, 57] on link "Cancel" at bounding box center [531, 58] width 26 height 12
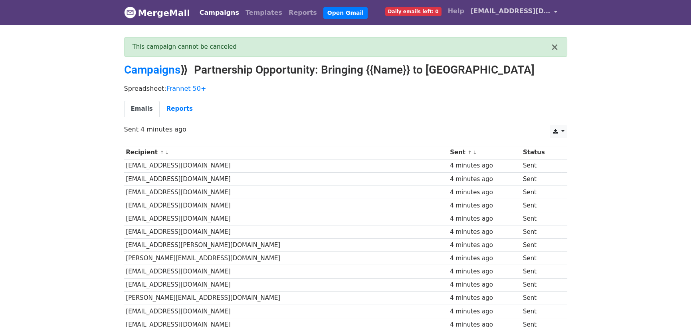
click at [525, 12] on span "[EMAIL_ADDRESS][DOMAIN_NAME]" at bounding box center [511, 11] width 80 height 10
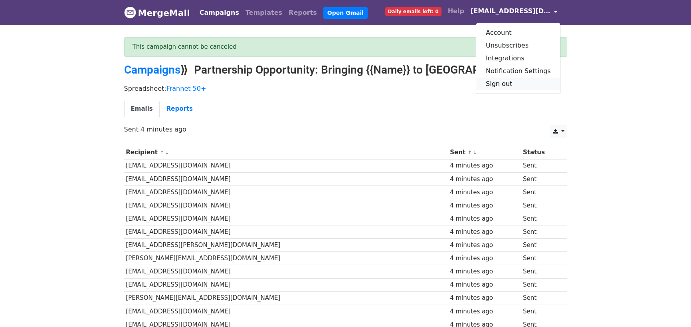
click at [508, 81] on link "Sign out" at bounding box center [518, 83] width 84 height 13
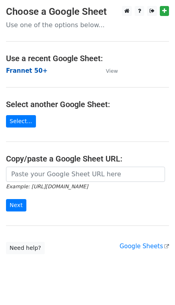
click at [23, 72] on strong "Frannet 50+" at bounding box center [27, 70] width 42 height 7
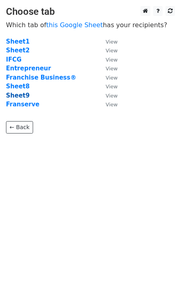
click at [17, 98] on strong "Sheet9" at bounding box center [18, 95] width 24 height 7
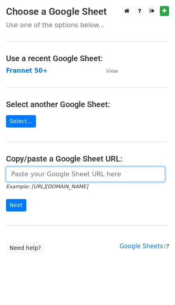
click at [81, 176] on input "url" at bounding box center [85, 173] width 159 height 15
type input "[URL][DOMAIN_NAME]"
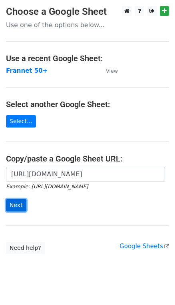
click at [14, 206] on input "Next" at bounding box center [16, 205] width 20 height 12
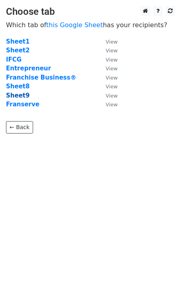
click at [21, 97] on strong "Sheet9" at bounding box center [18, 95] width 24 height 7
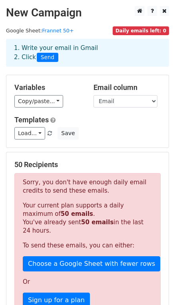
click at [128, 33] on span "Daily emails left: 0" at bounding box center [141, 30] width 56 height 9
click at [151, 11] on icon at bounding box center [152, 11] width 3 height 6
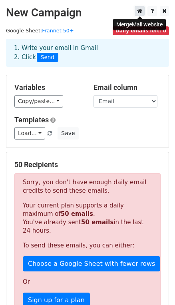
click at [137, 12] on icon at bounding box center [139, 11] width 5 height 6
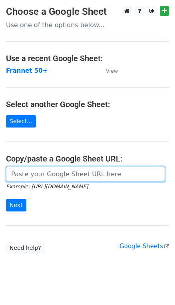
click at [48, 176] on input "url" at bounding box center [85, 173] width 159 height 15
type input "[URL][DOMAIN_NAME]"
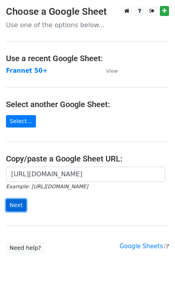
click at [12, 200] on input "Next" at bounding box center [16, 205] width 20 height 12
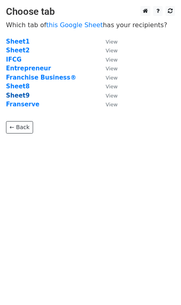
click at [19, 96] on strong "Sheet9" at bounding box center [18, 95] width 24 height 7
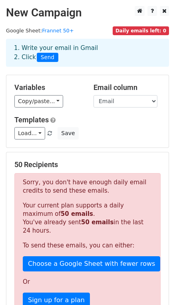
click at [134, 28] on span "Daily emails left: 0" at bounding box center [141, 30] width 56 height 9
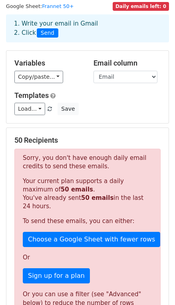
scroll to position [22, 0]
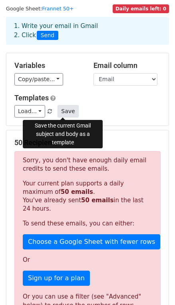
click at [64, 111] on button "Save" at bounding box center [67, 111] width 21 height 12
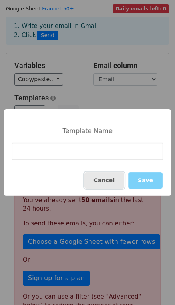
click at [115, 183] on button "Cancel" at bounding box center [104, 180] width 40 height 16
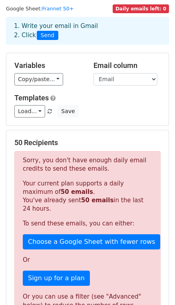
scroll to position [0, 0]
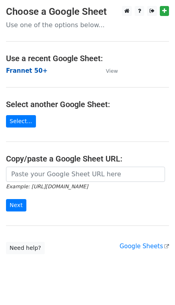
click at [28, 70] on strong "Frannet 50+" at bounding box center [27, 70] width 42 height 7
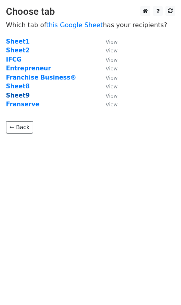
click at [17, 95] on strong "Sheet9" at bounding box center [18, 95] width 24 height 7
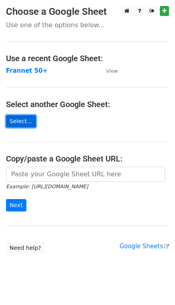
click at [18, 123] on link "Select..." at bounding box center [21, 121] width 30 height 12
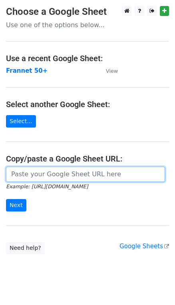
click at [63, 176] on input "url" at bounding box center [85, 173] width 159 height 15
type input "https://docs.google.com/spreadsheets/d/1aW9YYUKevX_B7i3sVuJZE7Uvg7S5E5bs2DSa4XP…"
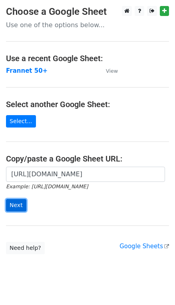
click at [8, 206] on input "Next" at bounding box center [16, 205] width 20 height 12
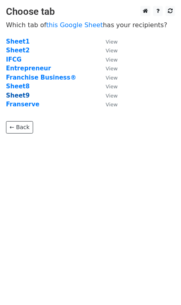
click at [19, 95] on strong "Sheet9" at bounding box center [18, 95] width 24 height 7
